Goal: Navigation & Orientation: Find specific page/section

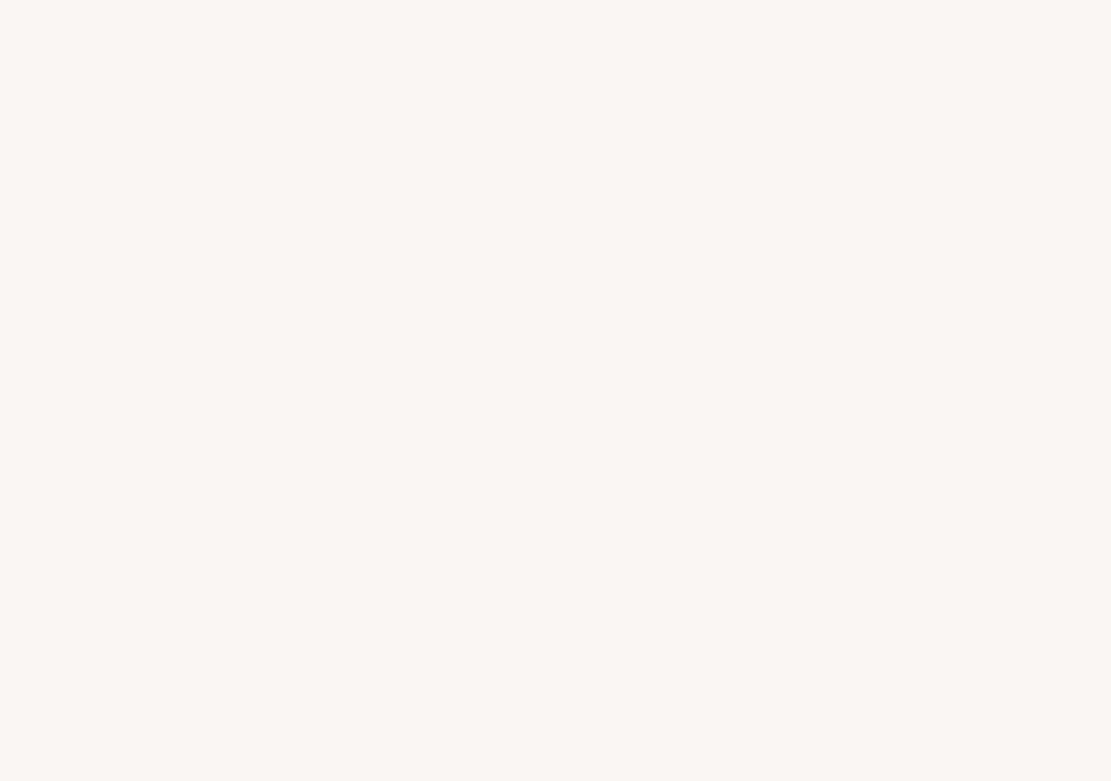
select select "ES"
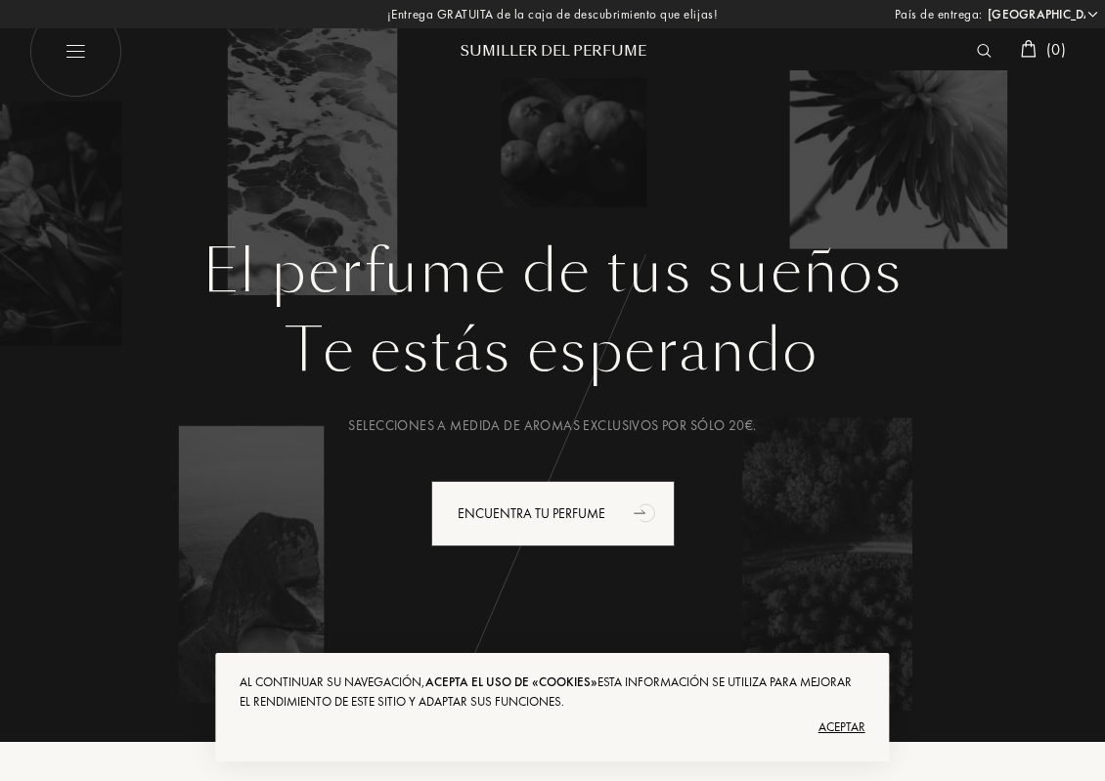
click at [464, 212] on div "El perfume de tus sueños Te estás esperando Selecciones a medida de aromas excl…" at bounding box center [552, 351] width 1105 height 703
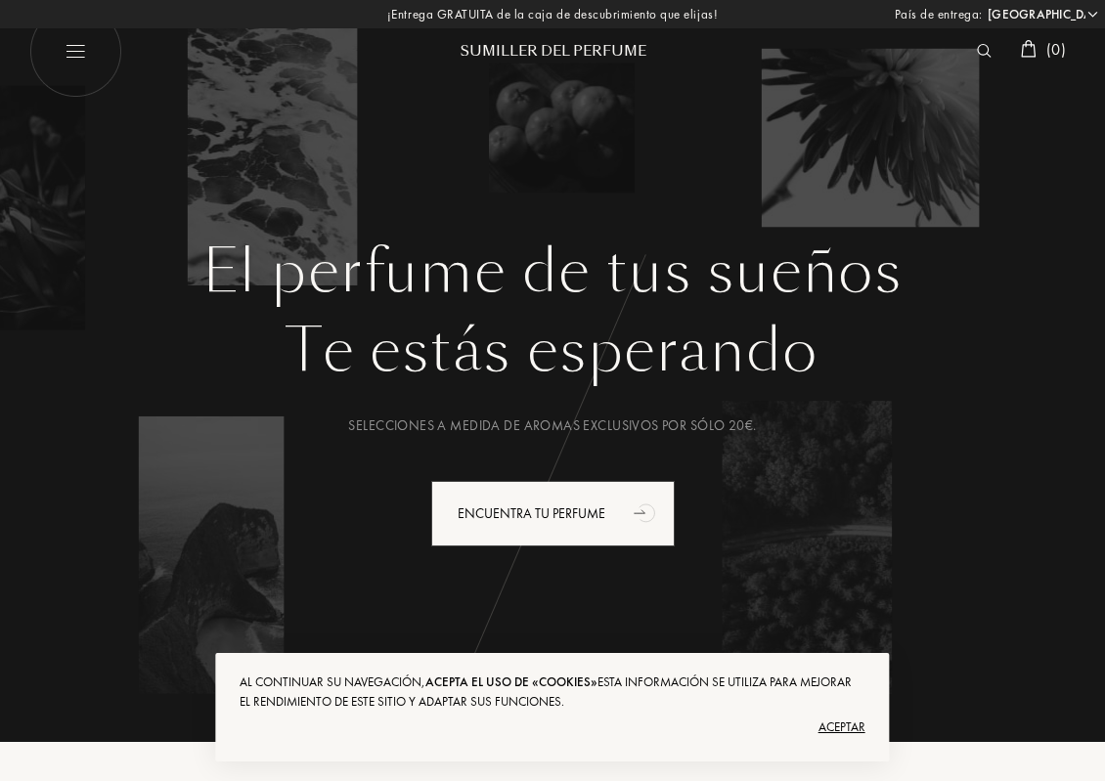
click at [69, 53] on img at bounding box center [75, 51] width 93 height 93
select select "ES"
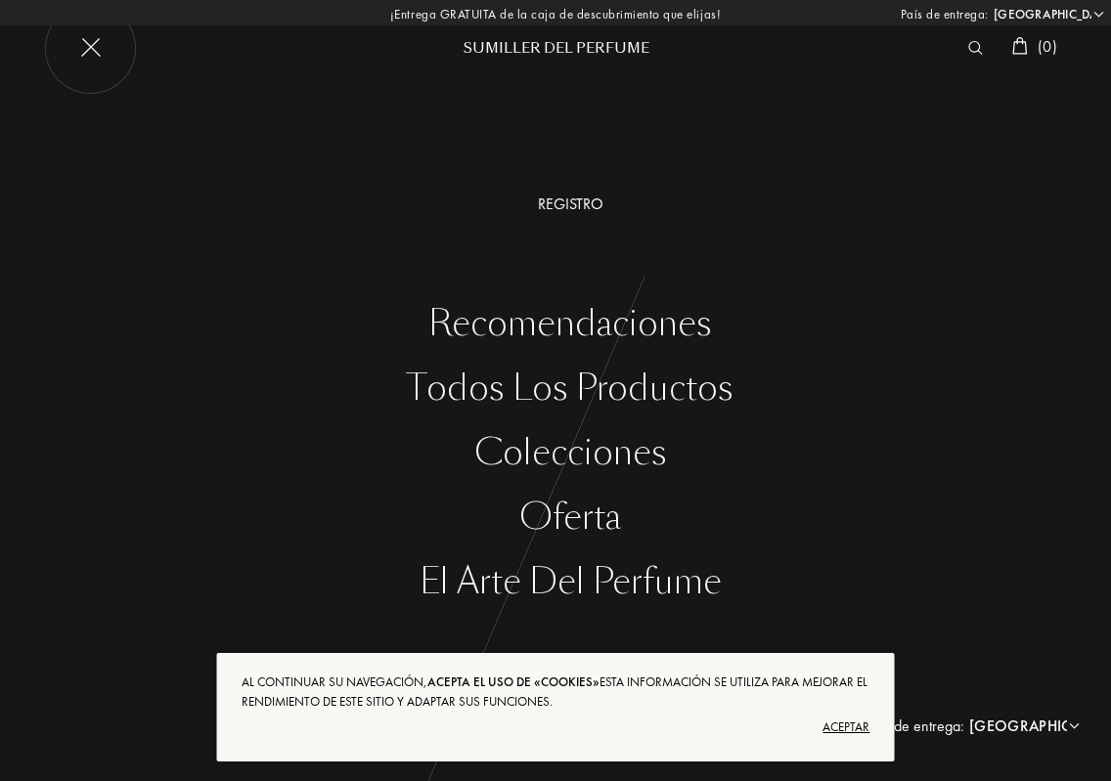
click at [535, 321] on font "Recomendaciones" at bounding box center [570, 323] width 284 height 47
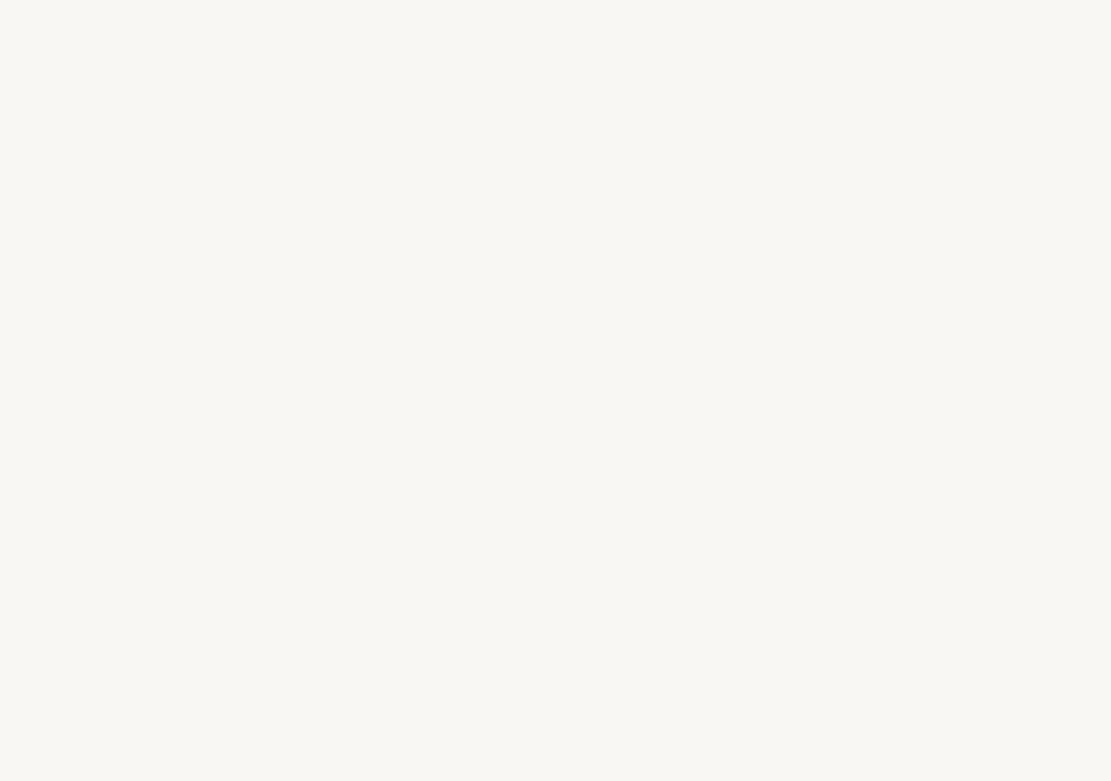
select select "ES"
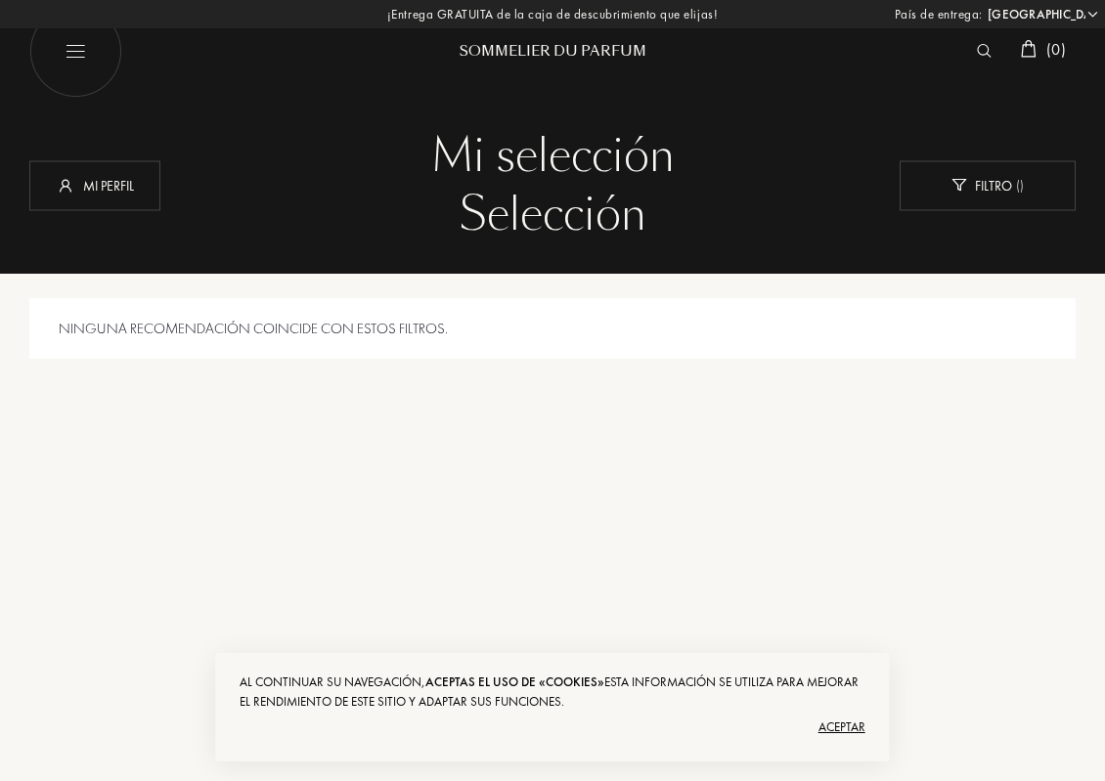
click at [70, 53] on img at bounding box center [75, 51] width 93 height 93
select select "ES"
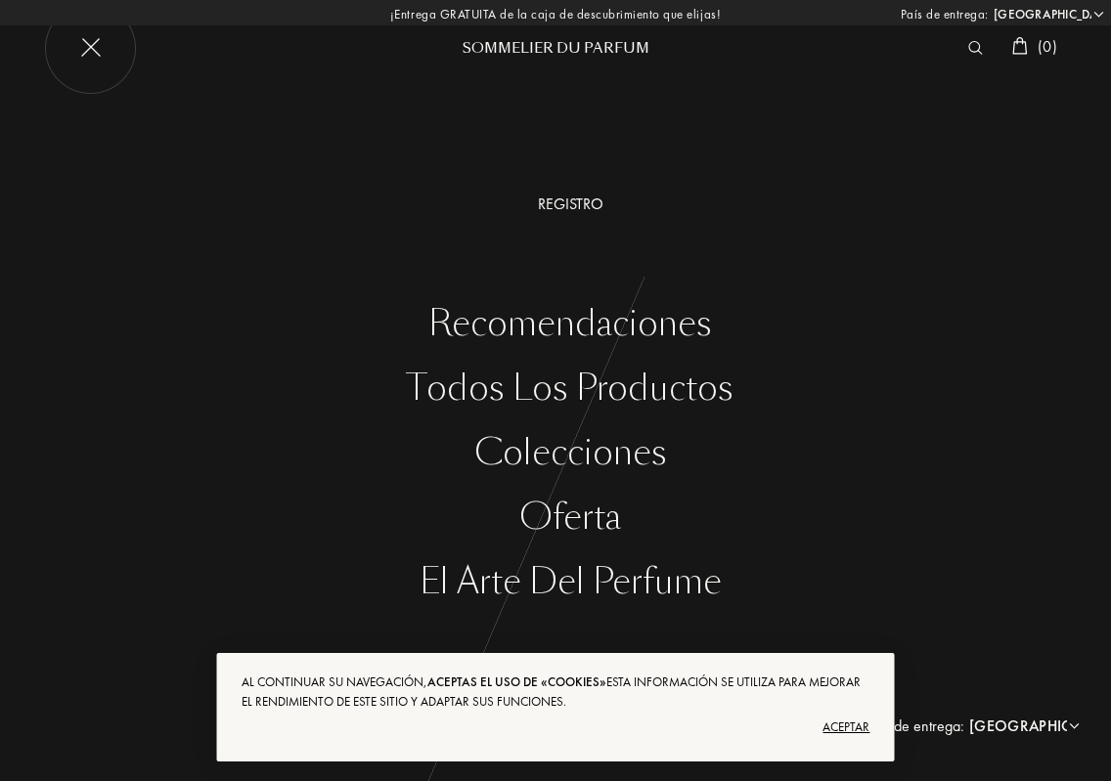
click at [526, 386] on div "Todos los productos" at bounding box center [570, 389] width 1082 height 40
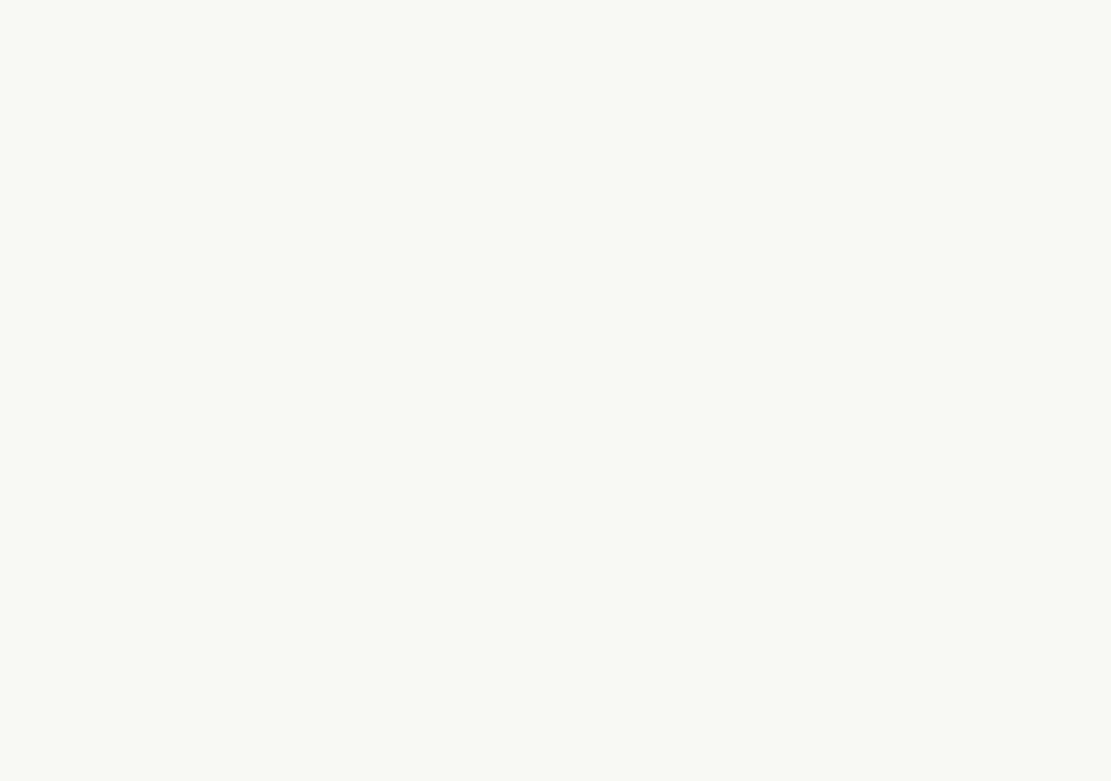
select select "ES"
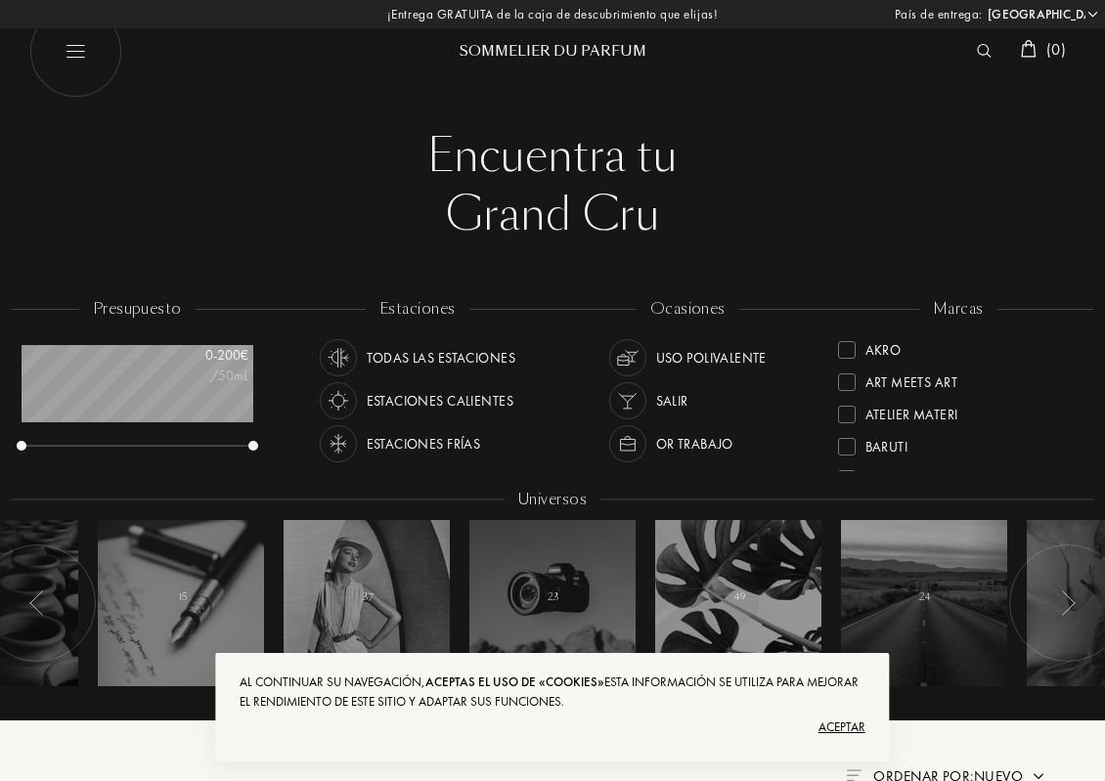
scroll to position [98, 231]
click at [436, 442] on div "Estaciones frías" at bounding box center [424, 443] width 114 height 37
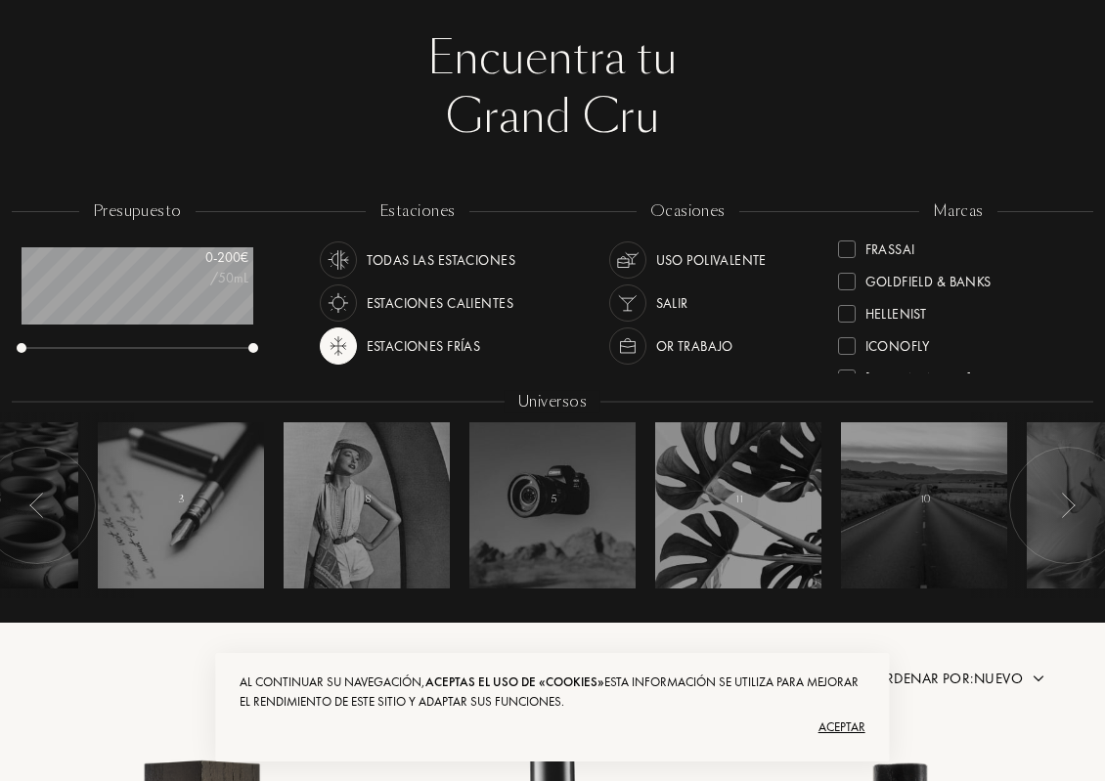
scroll to position [391, 0]
click at [1080, 320] on div "marcas Akro Art Meets Art Atelier Materi Baruti Binet-Papillon Cépages Parfums …" at bounding box center [958, 288] width 271 height 176
click at [893, 120] on div "Grand Cru" at bounding box center [552, 117] width 1017 height 59
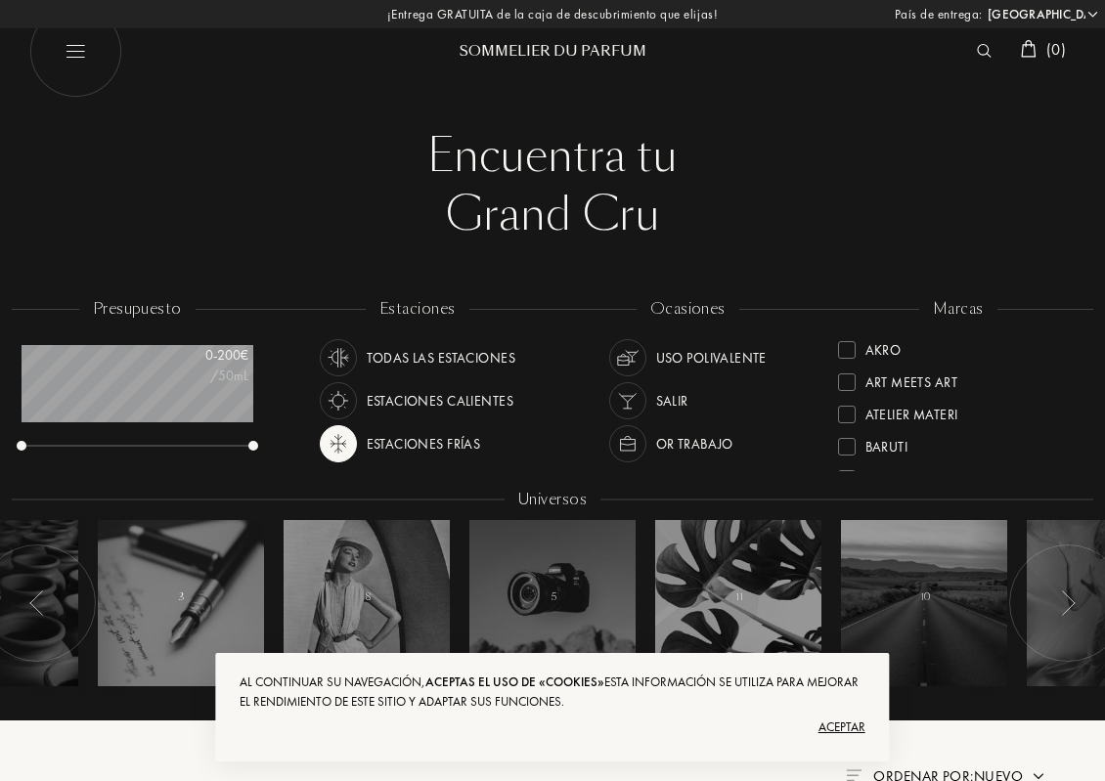
click at [561, 47] on div "Sommelier du Parfum" at bounding box center [552, 51] width 235 height 21
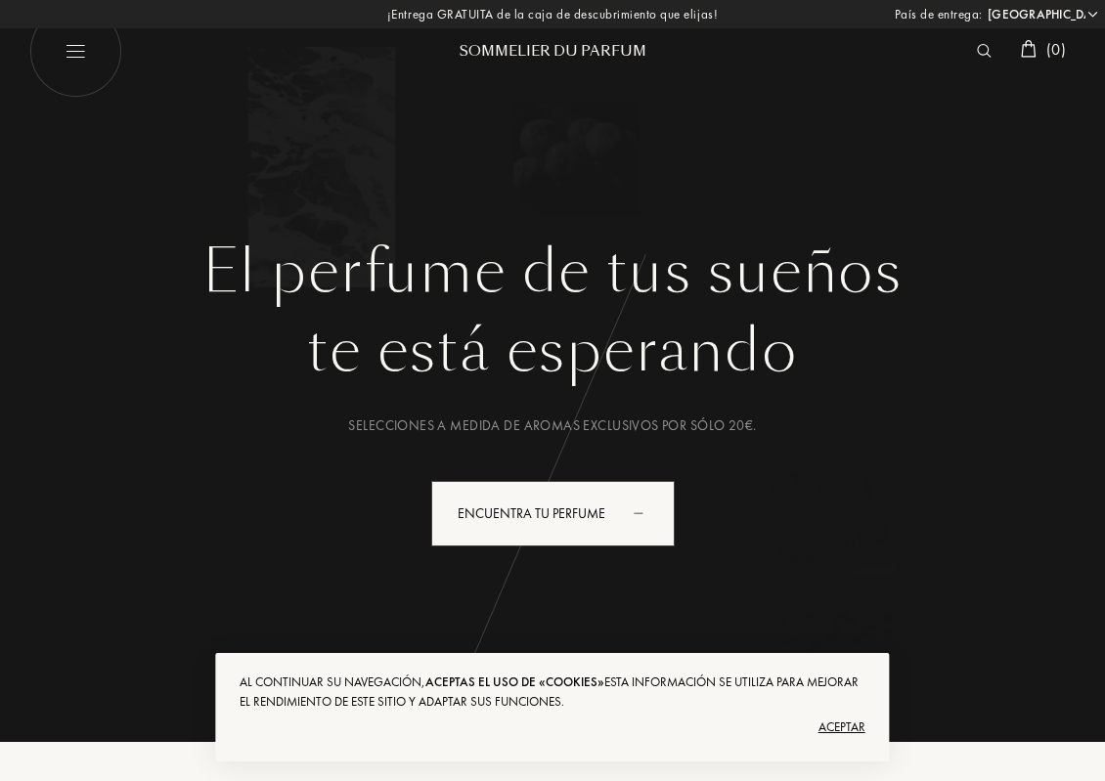
select select "ES"
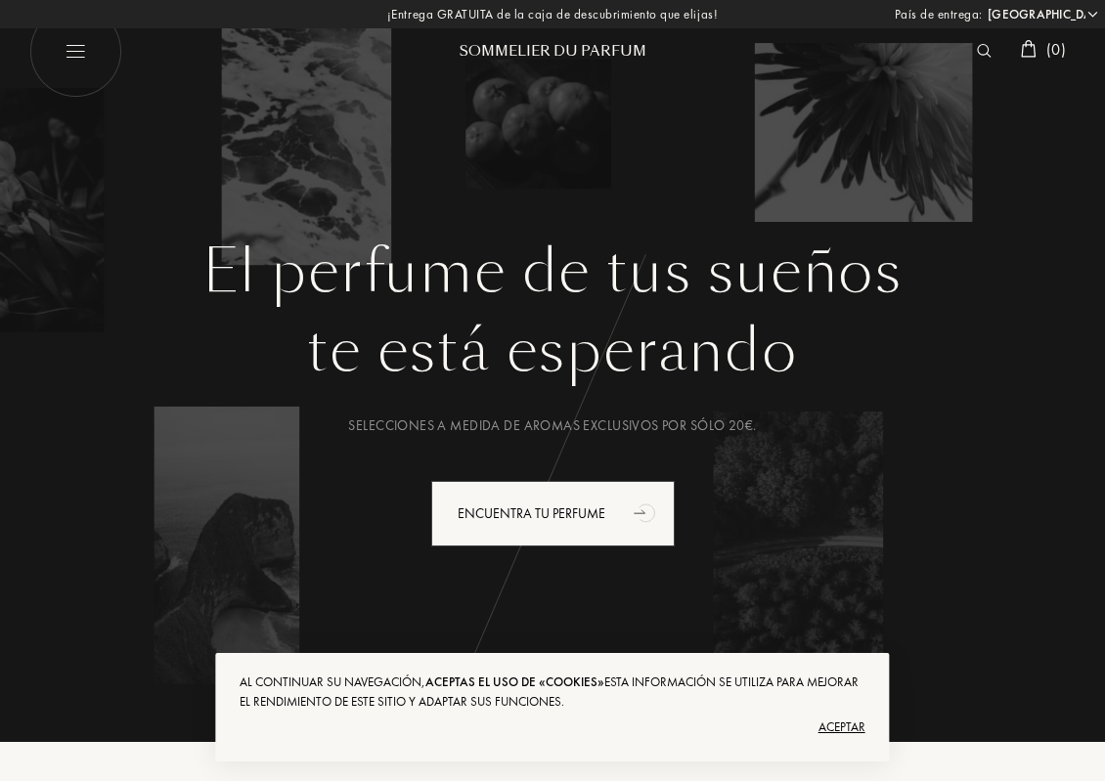
click at [68, 45] on img at bounding box center [75, 51] width 93 height 93
select select "ES"
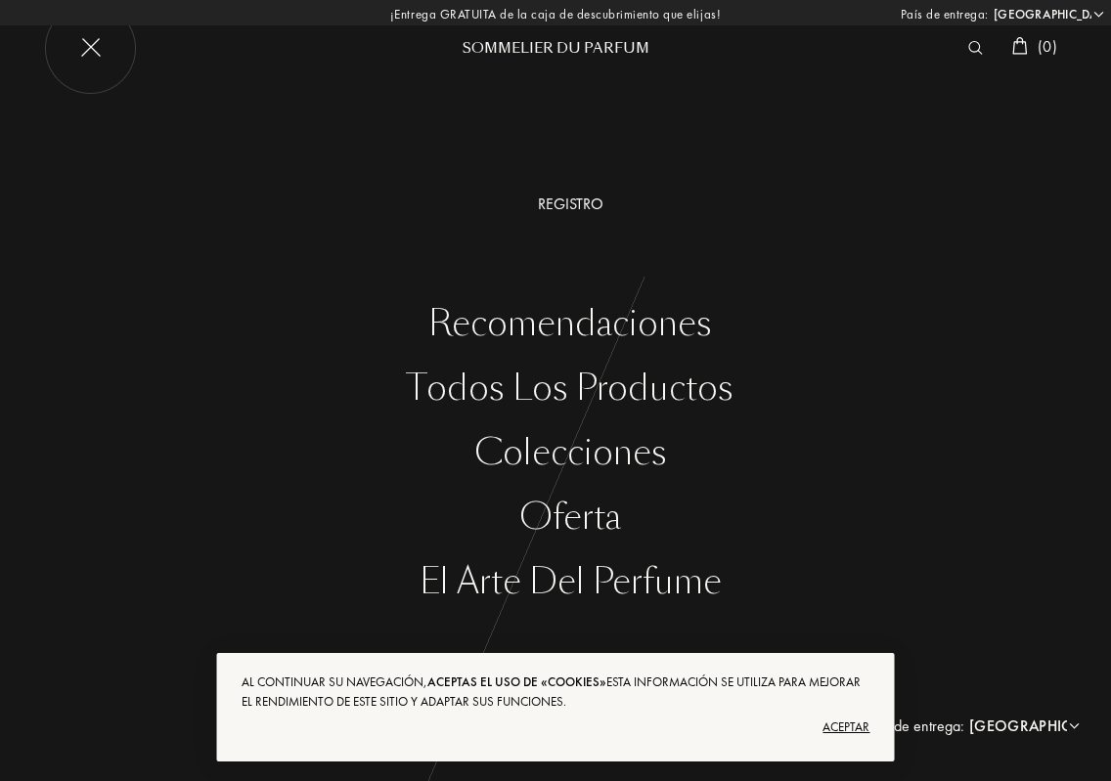
click at [573, 457] on div "Colecciones" at bounding box center [570, 453] width 1082 height 40
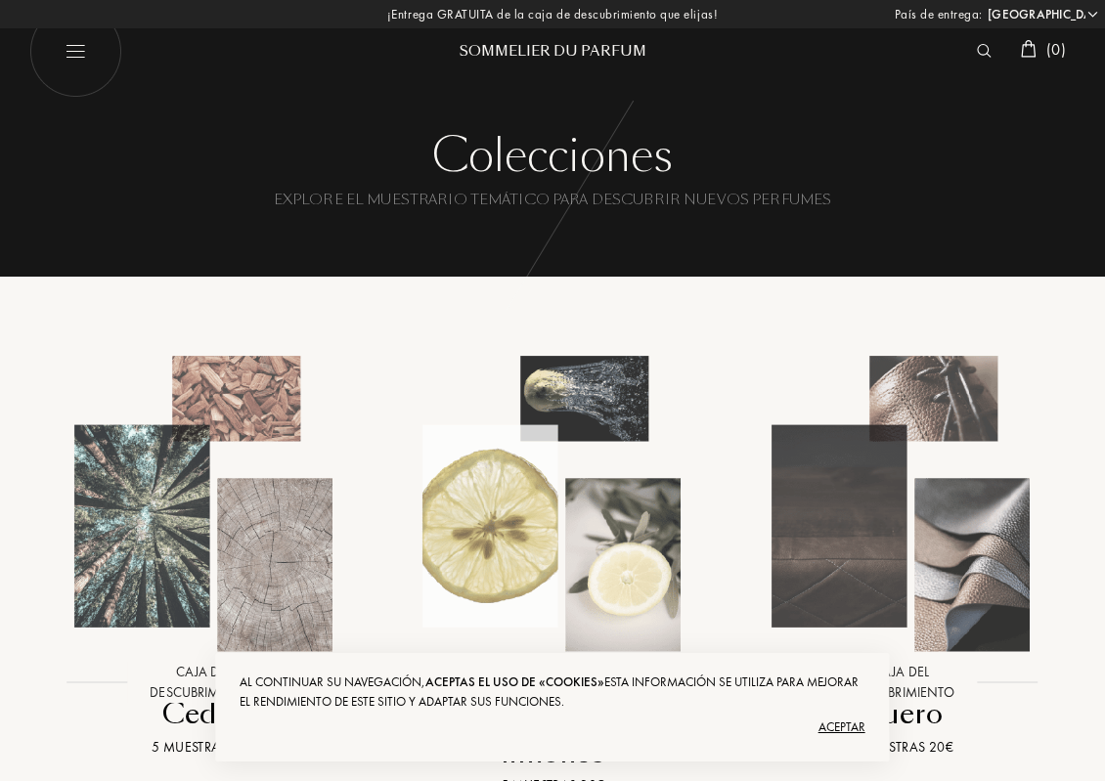
select select "ES"
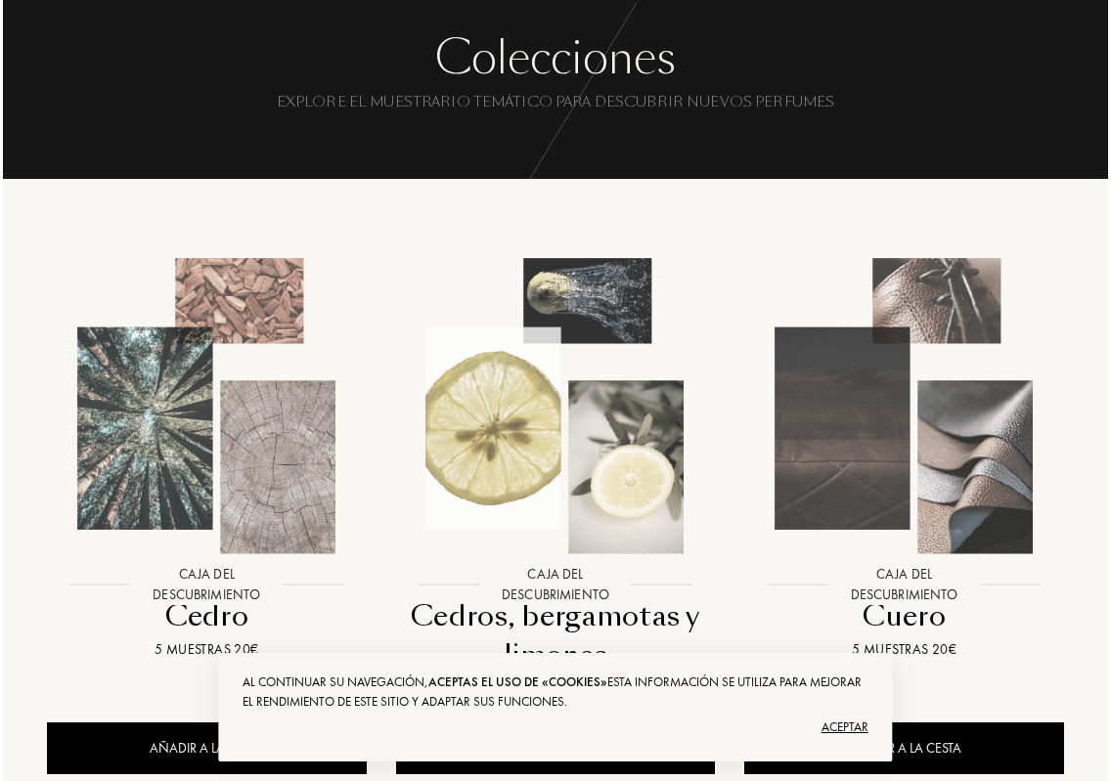
scroll to position [196, 0]
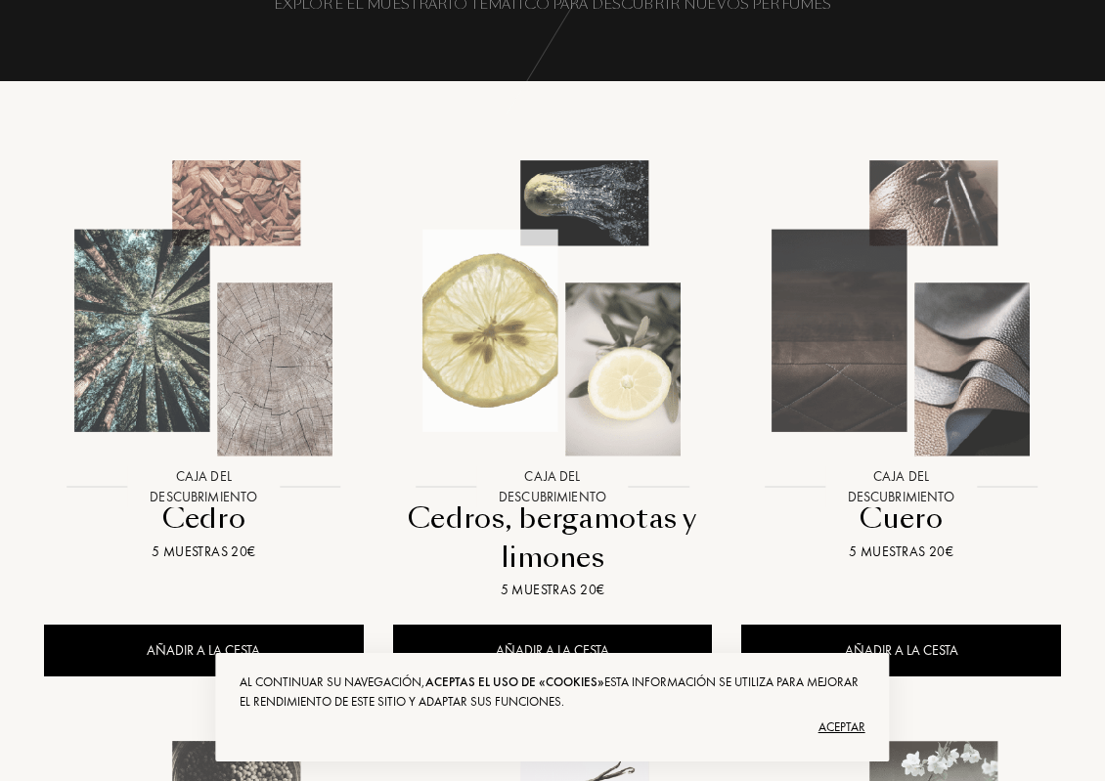
click at [227, 521] on div at bounding box center [203, 326] width 349 height 392
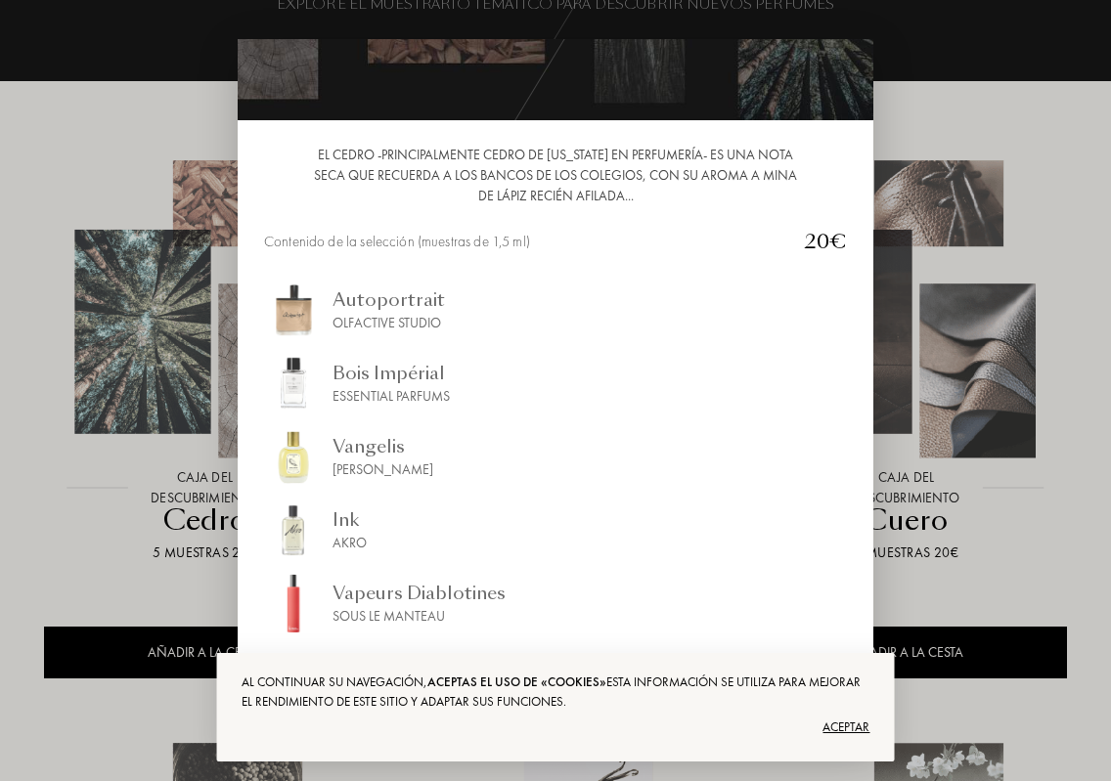
scroll to position [127, 0]
